Goal: Task Accomplishment & Management: Use online tool/utility

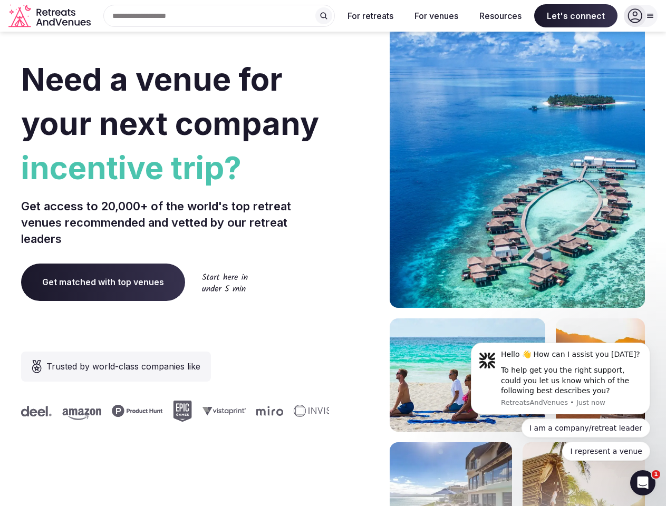
click at [333, 253] on div "Need a venue for your next company incentive trip? Get access to 20,000+ of the…" at bounding box center [333, 315] width 624 height 635
click at [219, 16] on div "Search Popular Destinations [GEOGRAPHIC_DATA], [GEOGRAPHIC_DATA] [GEOGRAPHIC_DA…" at bounding box center [215, 16] width 240 height 22
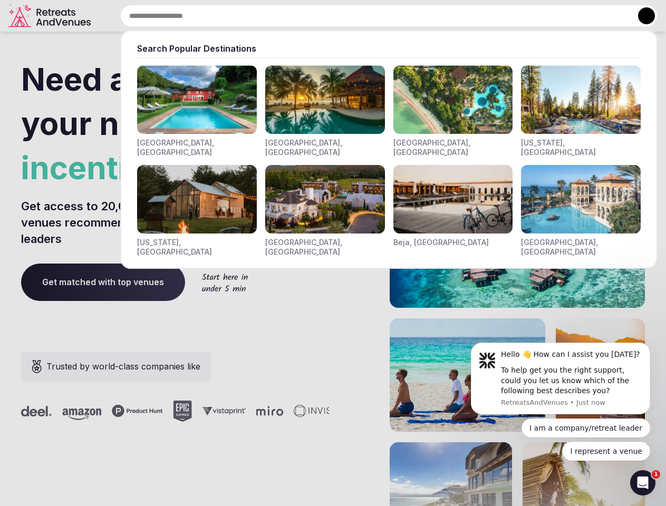
click at [324, 16] on input "text" at bounding box center [388, 16] width 537 height 22
click at [371, 16] on input "text" at bounding box center [388, 16] width 537 height 22
click at [436, 16] on input "text" at bounding box center [388, 16] width 537 height 22
click at [500, 16] on input "text" at bounding box center [388, 16] width 537 height 22
click at [576, 16] on input "text" at bounding box center [388, 16] width 537 height 22
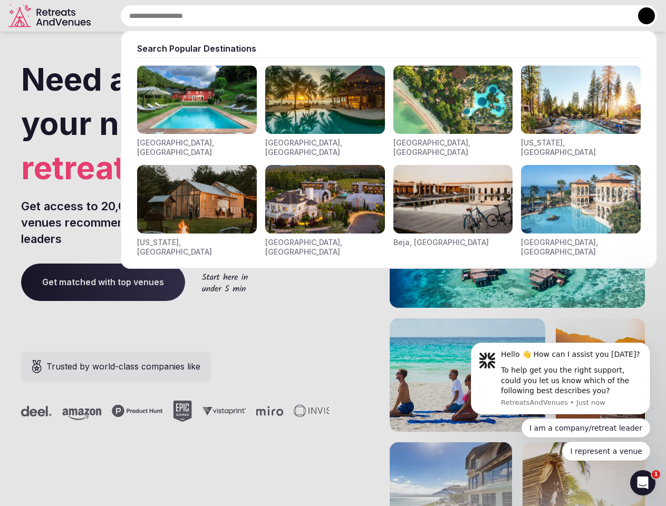
click at [641, 16] on button at bounding box center [646, 15] width 17 height 17
